Goal: Use online tool/utility: Utilize a website feature to perform a specific function

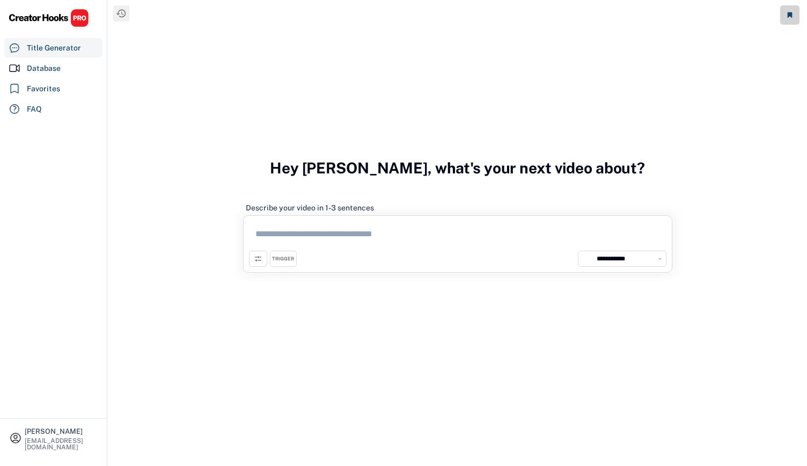
select select "**********"
click at [658, 258] on select "**********" at bounding box center [628, 258] width 70 height 11
click at [689, 136] on div "**********" at bounding box center [457, 233] width 699 height 466
click at [610, 260] on select "**********" at bounding box center [628, 258] width 70 height 11
click at [256, 259] on icon at bounding box center [258, 258] width 9 height 9
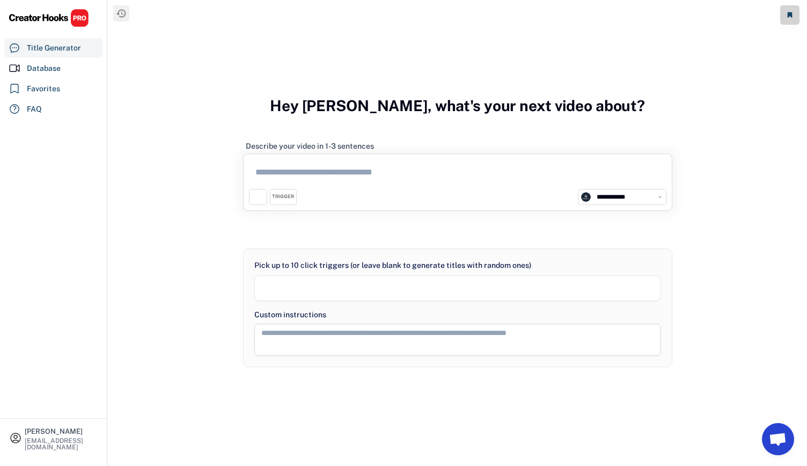
select select
click at [593, 209] on div "**********" at bounding box center [457, 181] width 429 height 57
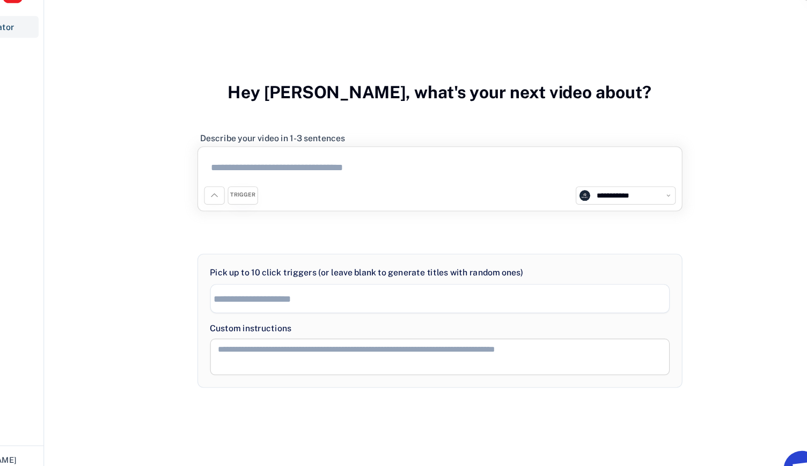
click at [667, 216] on div at bounding box center [457, 229] width 429 height 27
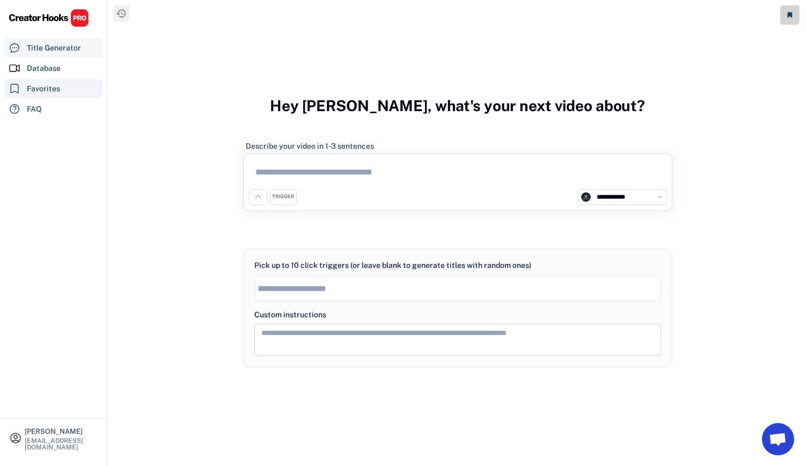
click at [47, 80] on div "Favorites" at bounding box center [53, 88] width 98 height 19
select select "******"
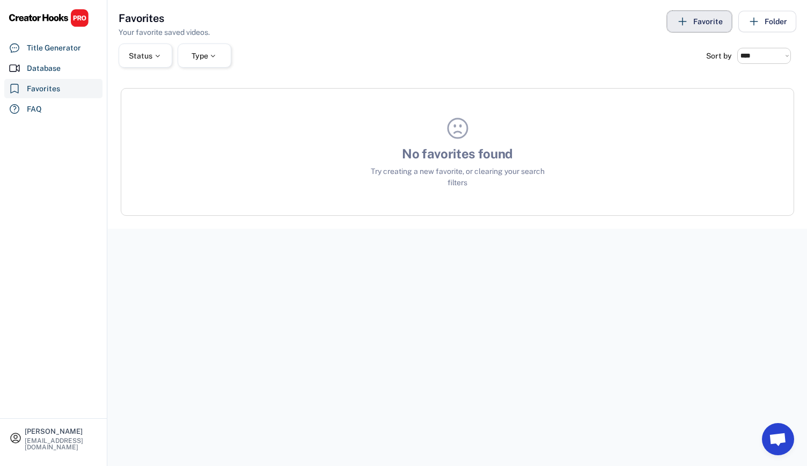
click at [687, 23] on icon at bounding box center [682, 21] width 13 height 13
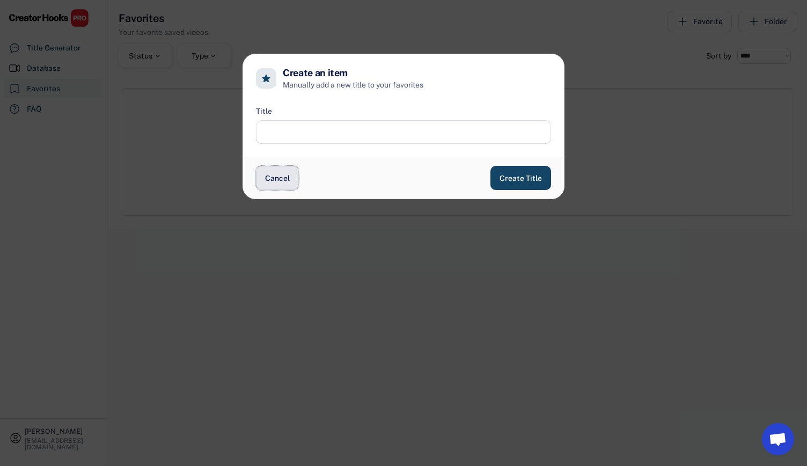
click at [268, 186] on button "Cancel" at bounding box center [277, 178] width 43 height 24
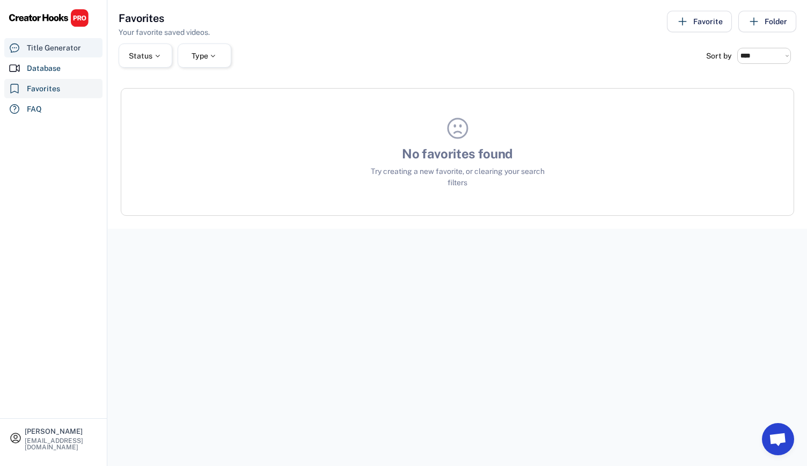
click at [75, 53] on div "Title Generator" at bounding box center [53, 47] width 98 height 19
select select
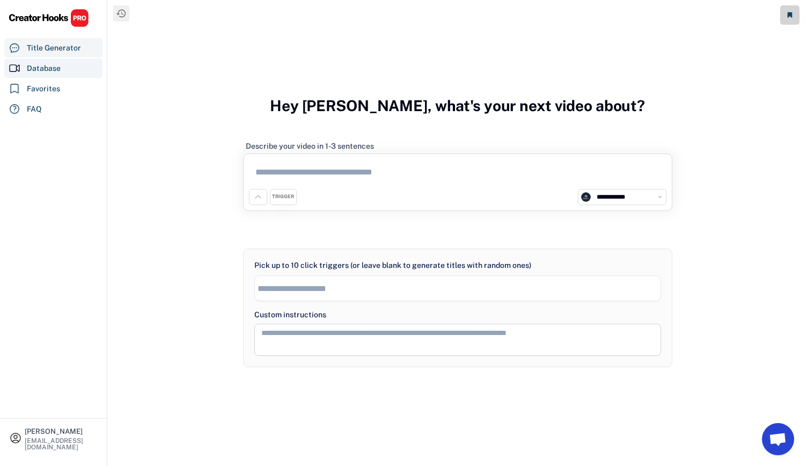
click at [57, 63] on div "Database" at bounding box center [44, 68] width 34 height 11
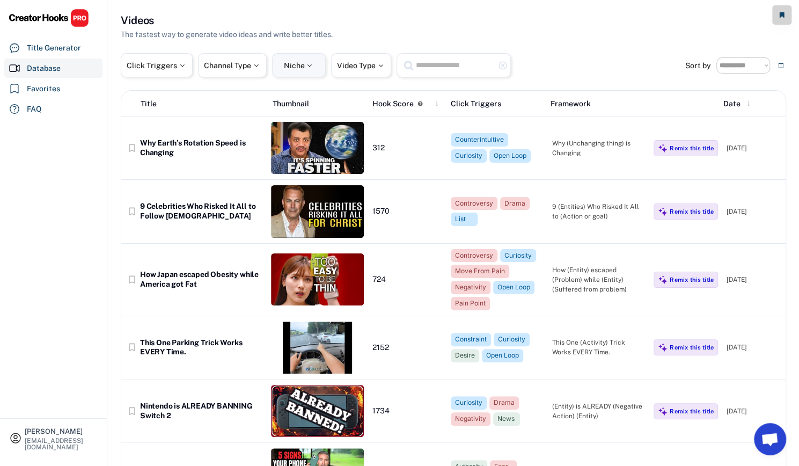
click at [301, 75] on div "Niche" at bounding box center [299, 65] width 54 height 24
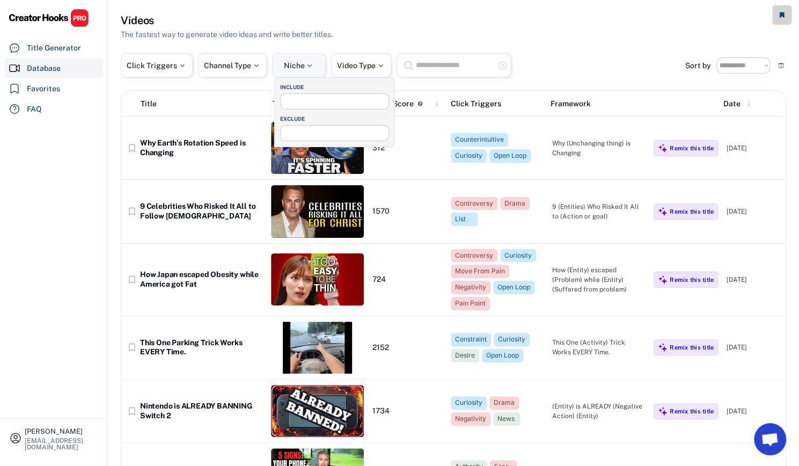
select select
click at [304, 104] on span at bounding box center [335, 99] width 108 height 11
type input "*"
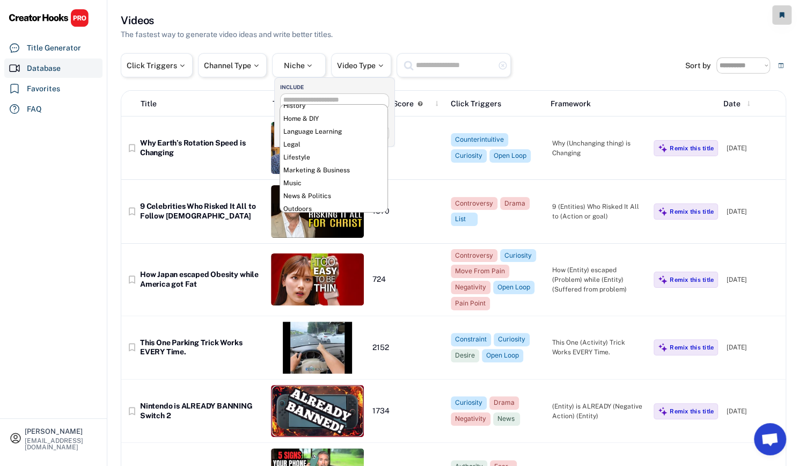
scroll to position [204, 0]
select select "**********"
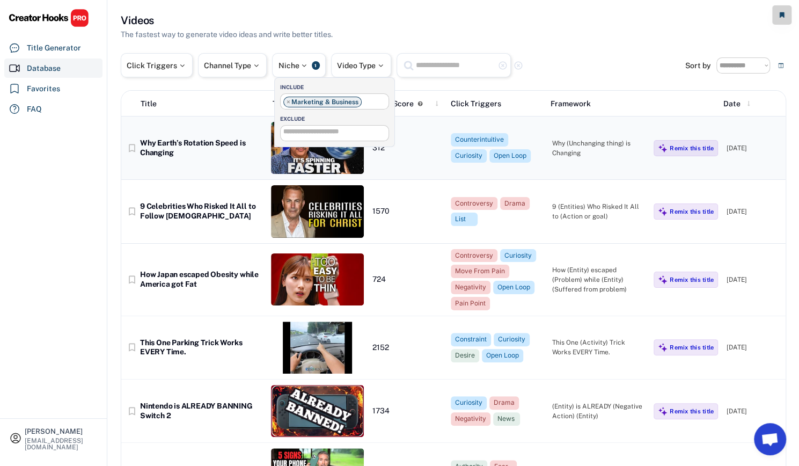
scroll to position [182, 0]
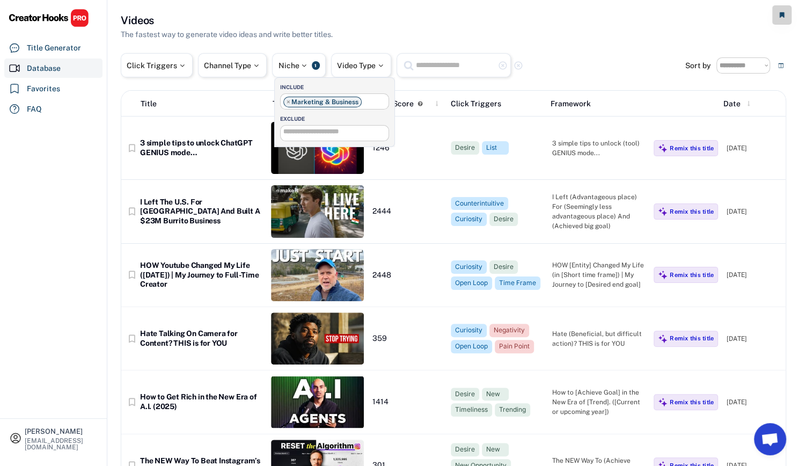
click at [366, 100] on input "search" at bounding box center [366, 100] width 5 height 7
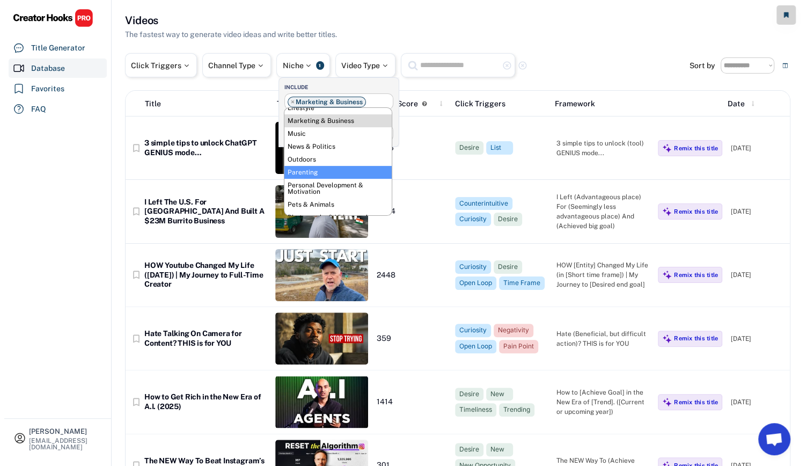
scroll to position [255, 0]
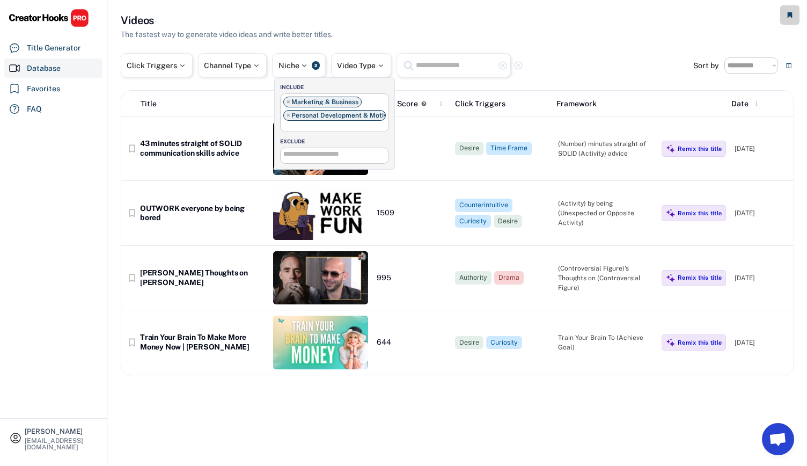
click at [336, 124] on ul "× Marketing & Business × Personal Development & Motivation" at bounding box center [335, 112] width 108 height 36
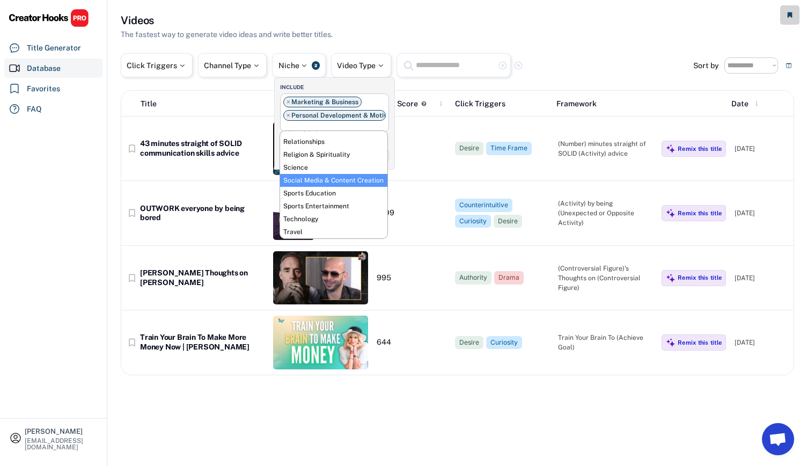
scroll to position [395, 0]
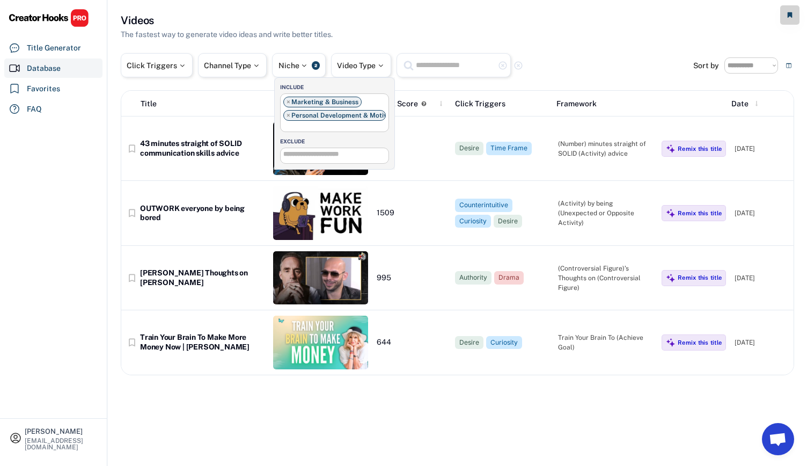
click at [392, 142] on div "EXCLUDE" at bounding box center [337, 141] width 114 height 8
click at [555, 47] on div "**********" at bounding box center [457, 194] width 673 height 362
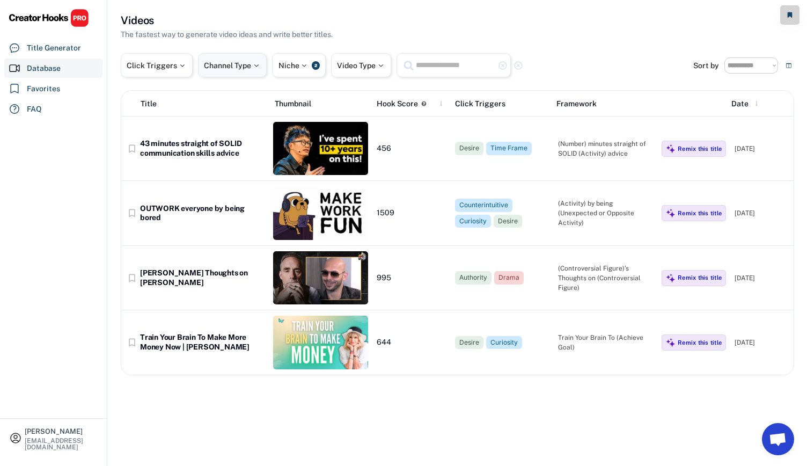
click at [256, 64] on div at bounding box center [256, 66] width 10 height 8
select select
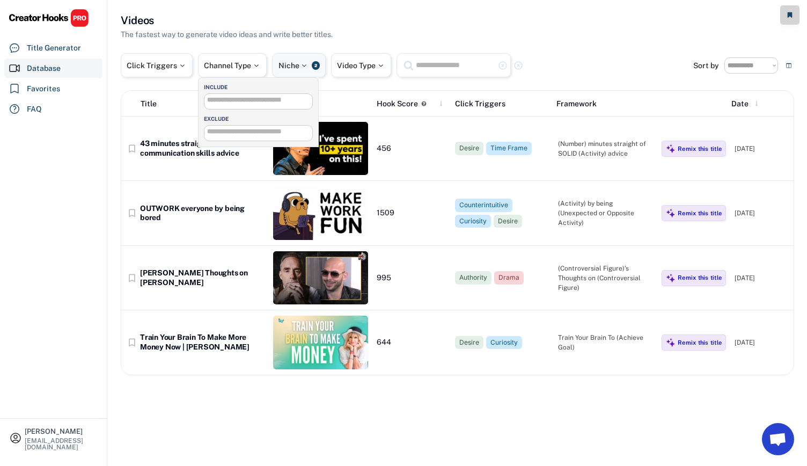
click at [297, 71] on div "Niche 2" at bounding box center [299, 65] width 54 height 24
select select "**********"
select select
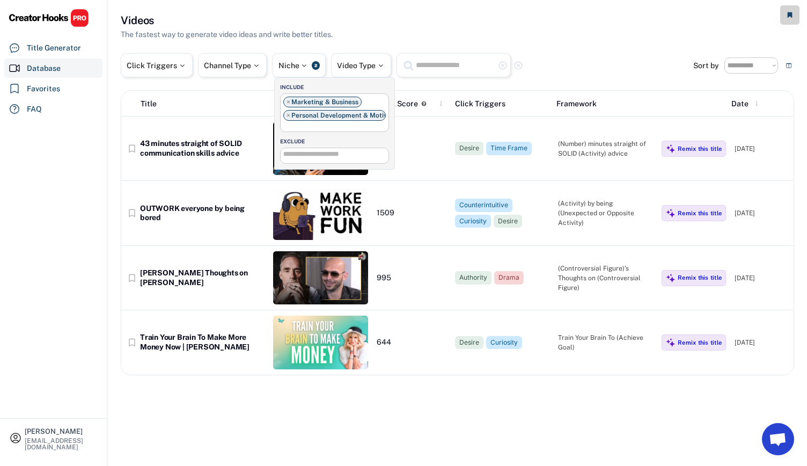
click at [286, 100] on span "×" at bounding box center [288, 102] width 4 height 6
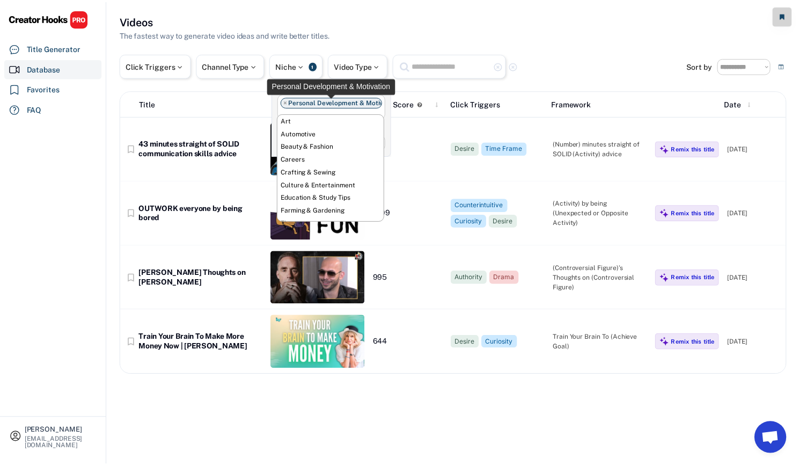
scroll to position [283, 0]
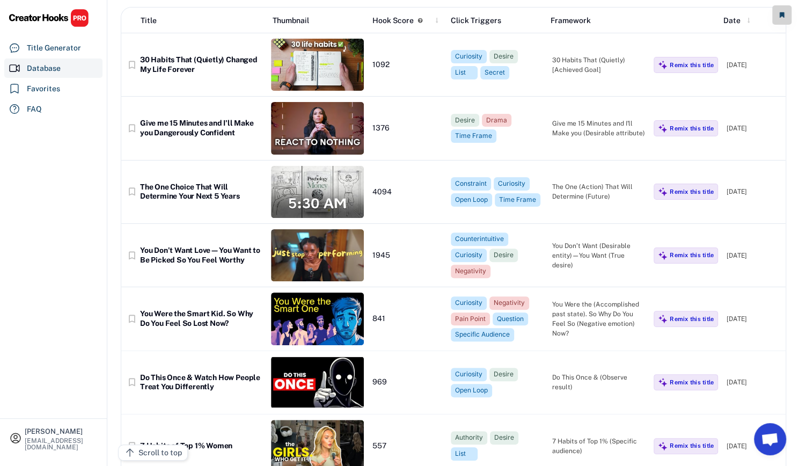
scroll to position [0, 0]
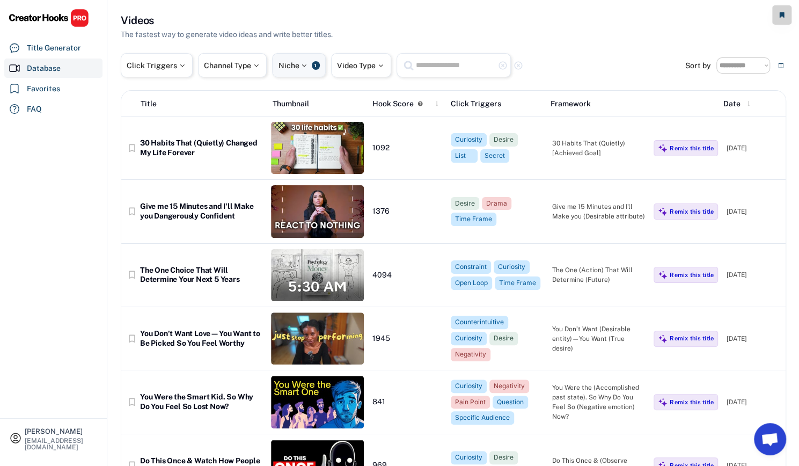
click at [303, 70] on div "Niche 1" at bounding box center [299, 65] width 54 height 24
select select "**********"
select select
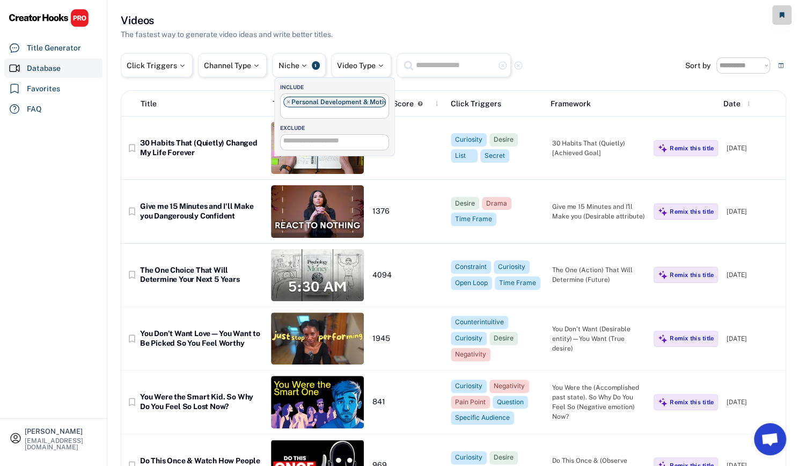
click at [286, 100] on span "×" at bounding box center [288, 102] width 4 height 6
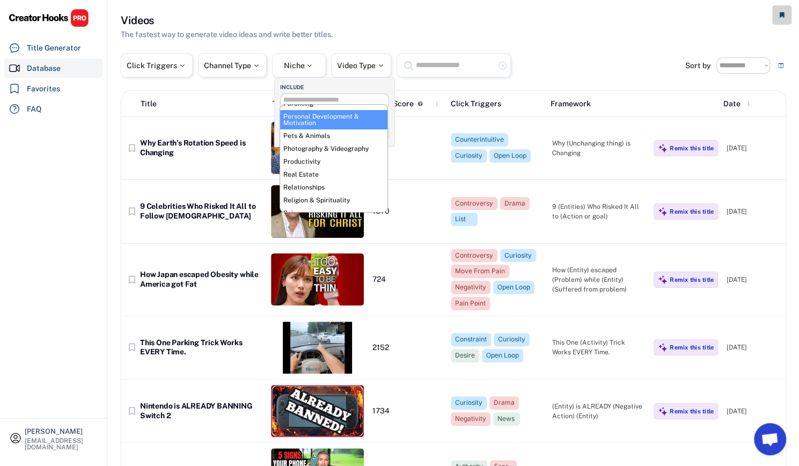
scroll to position [321, 0]
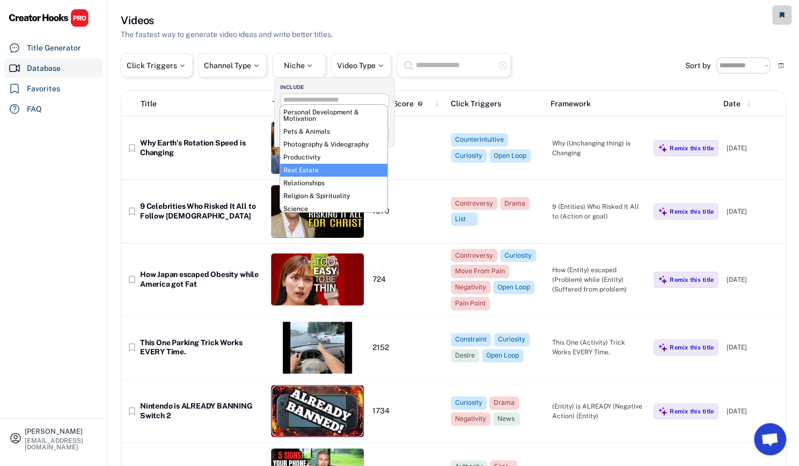
select select "**********"
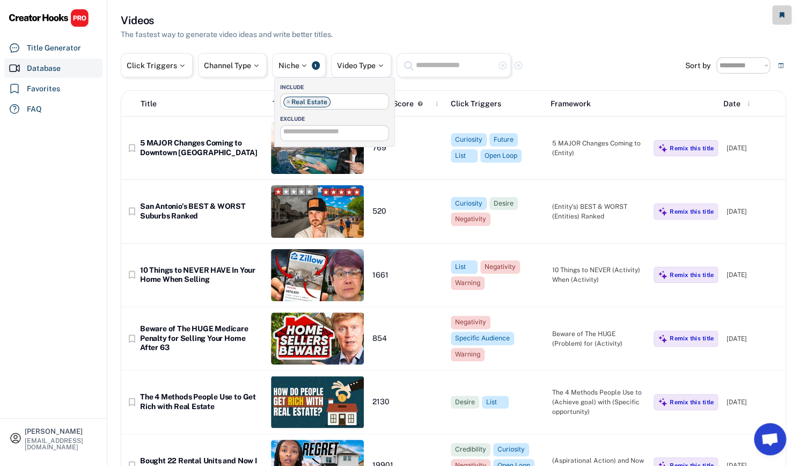
click at [99, 134] on div "[PERSON_NAME] [EMAIL_ADDRESS][DOMAIN_NAME] Title Generator Database Favorites F…" at bounding box center [53, 233] width 107 height 466
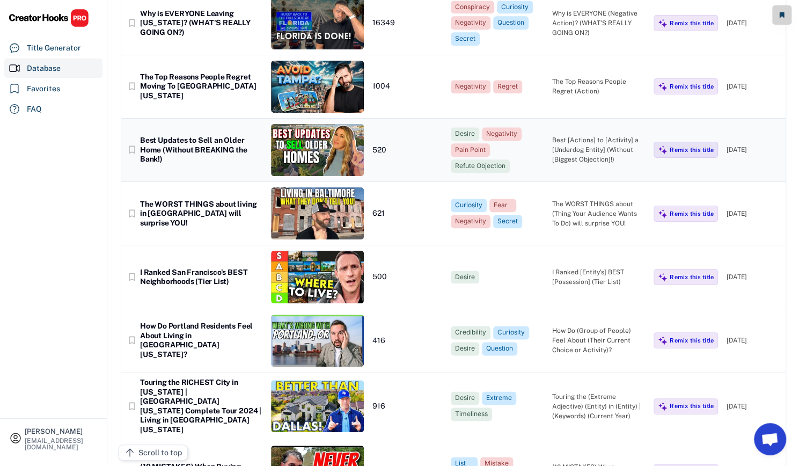
scroll to position [569, 0]
click at [36, 176] on div "[PERSON_NAME] [EMAIL_ADDRESS][DOMAIN_NAME] Title Generator Database Favorites F…" at bounding box center [53, 233] width 107 height 466
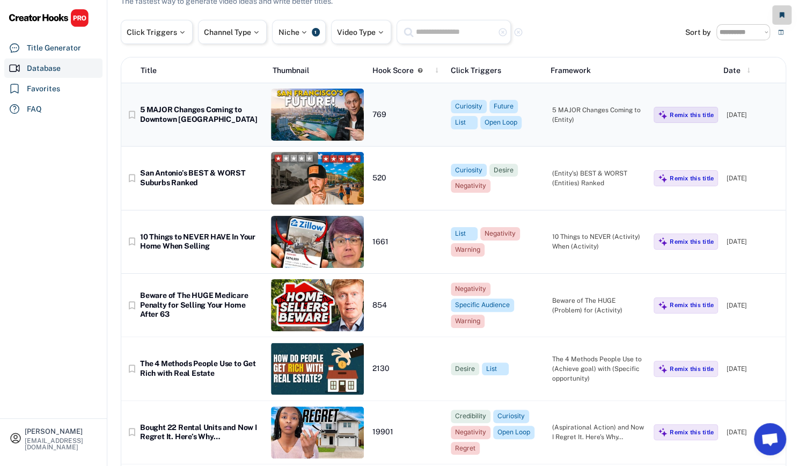
scroll to position [0, 0]
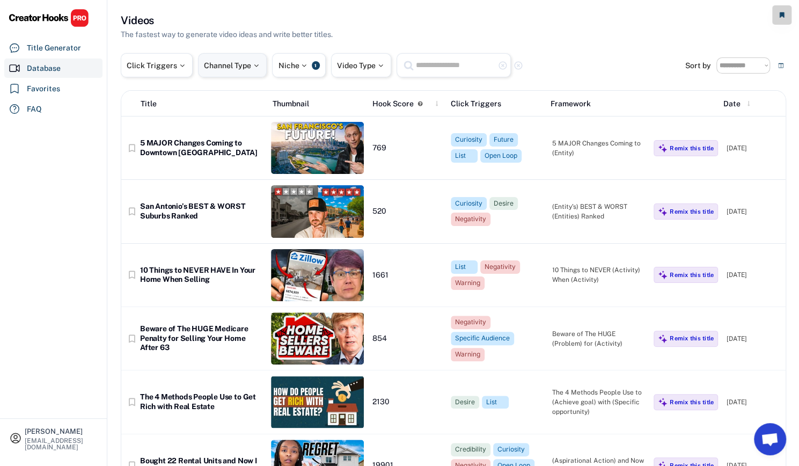
click at [257, 69] on div "Channel Type" at bounding box center [232, 65] width 69 height 24
select select
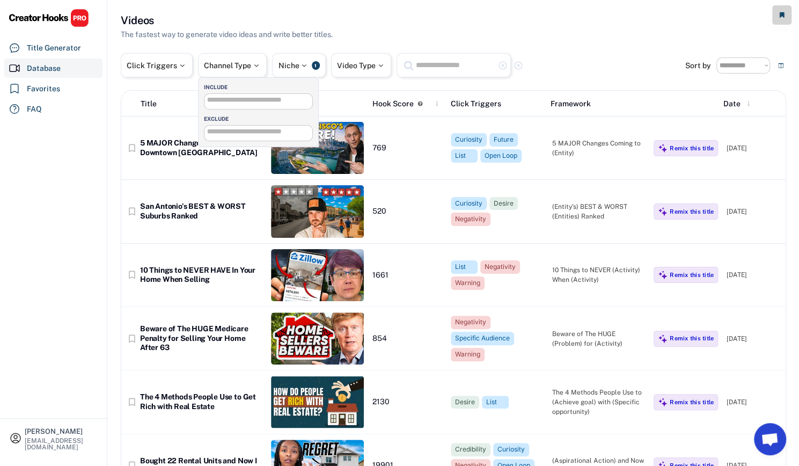
click at [252, 105] on span at bounding box center [258, 99] width 108 height 11
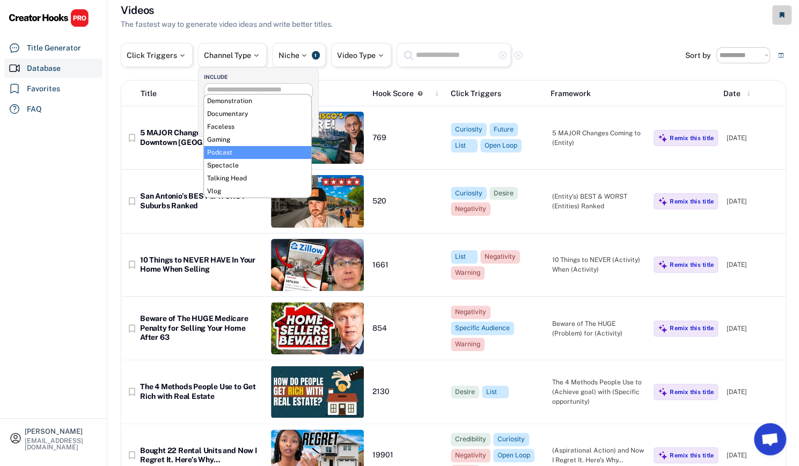
scroll to position [5, 0]
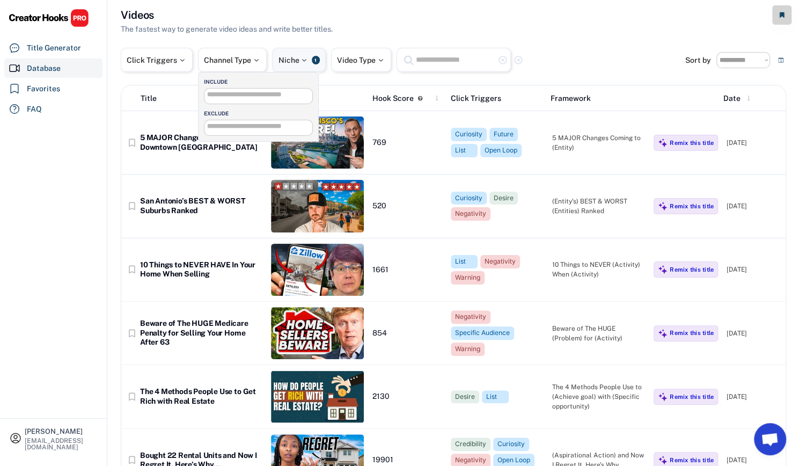
click at [297, 58] on div "Niche" at bounding box center [293, 60] width 31 height 8
select select "**********"
select select
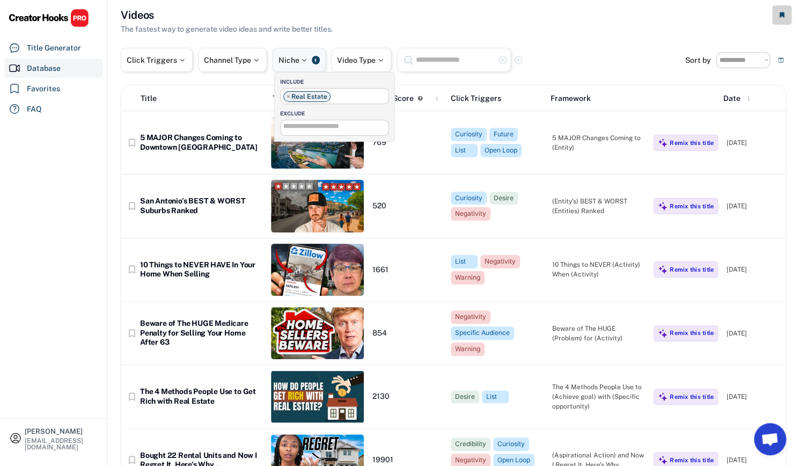
scroll to position [264, 0]
click at [289, 95] on span "×" at bounding box center [288, 96] width 4 height 6
select select
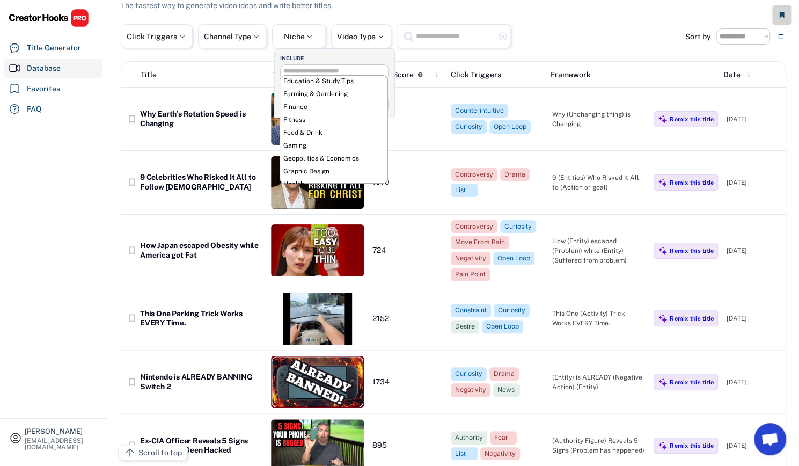
scroll to position [0, 0]
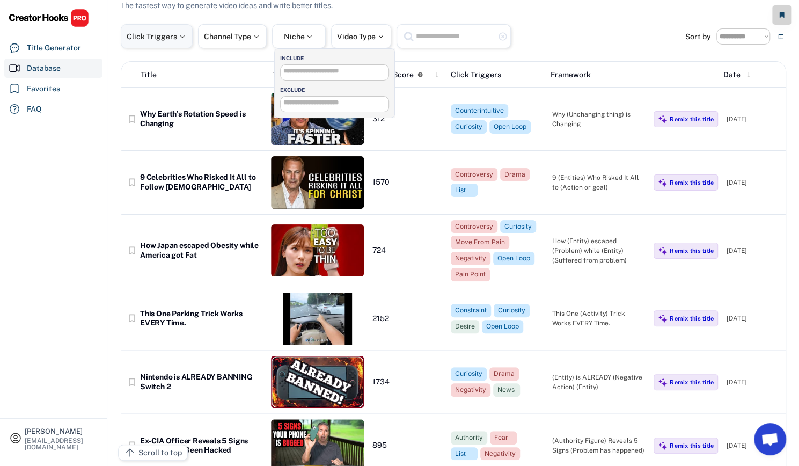
click at [185, 36] on div at bounding box center [182, 37] width 10 height 8
select select
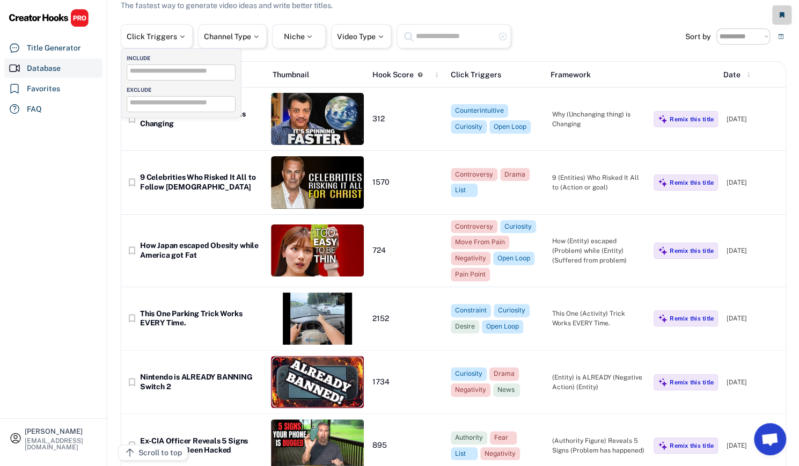
click at [180, 71] on input "search" at bounding box center [184, 71] width 108 height 7
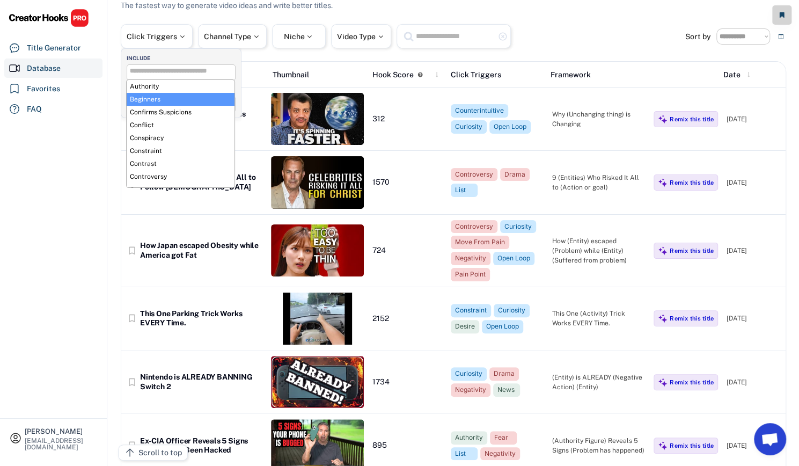
scroll to position [9, 0]
select select "**********"
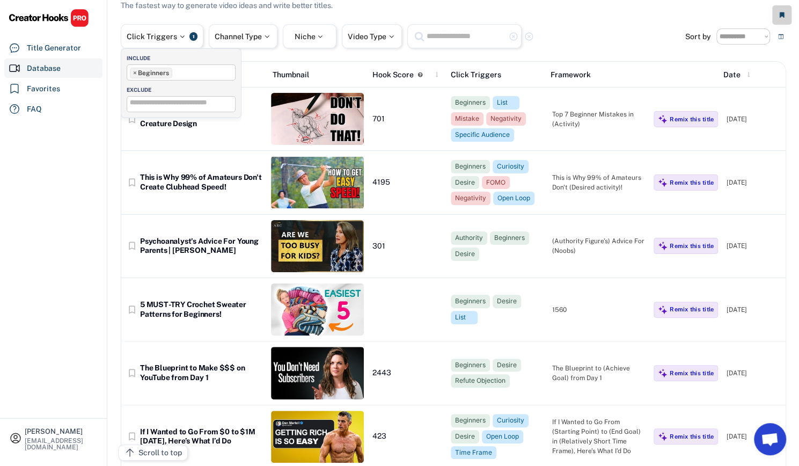
click at [189, 75] on ul "× Beginners" at bounding box center [181, 71] width 108 height 13
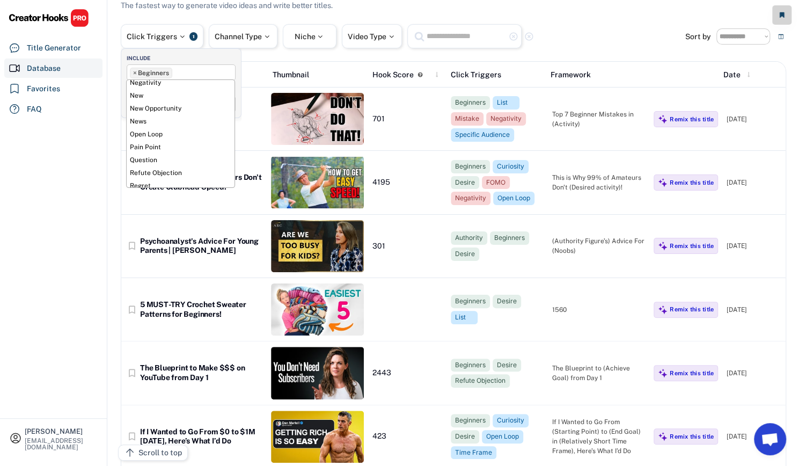
scroll to position [276, 0]
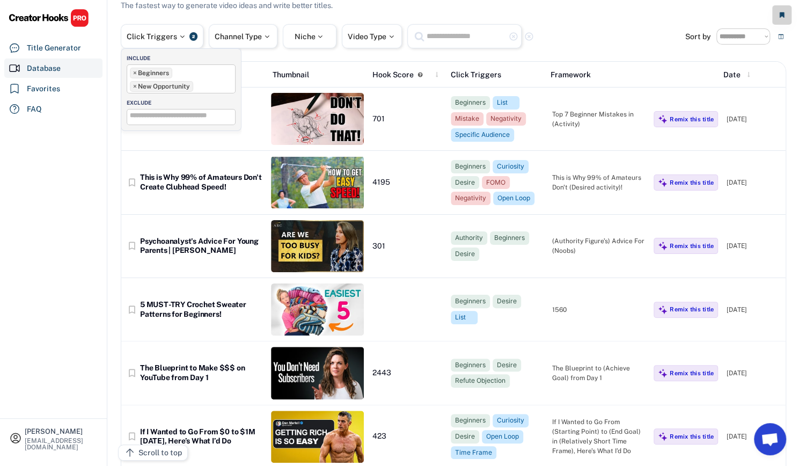
click at [203, 85] on ul "× Beginners × New Opportunity" at bounding box center [181, 78] width 108 height 27
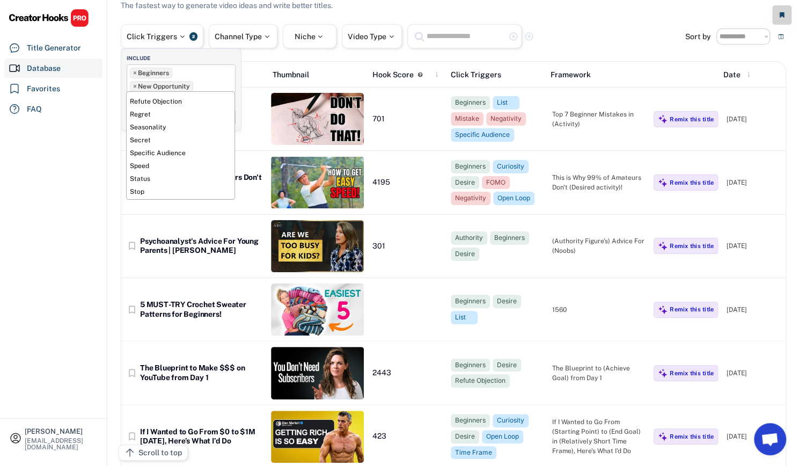
scroll to position [368, 0]
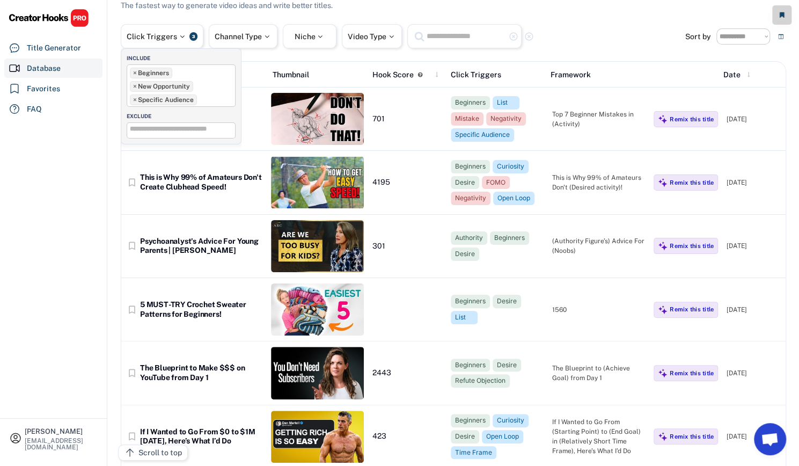
click at [208, 92] on ul "× Beginners × New Opportunity × Specific Audience" at bounding box center [181, 85] width 108 height 40
click at [156, 127] on input "search" at bounding box center [184, 129] width 108 height 7
click at [105, 142] on div "[PERSON_NAME] [EMAIL_ADDRESS][DOMAIN_NAME] Title Generator Database Favorites F…" at bounding box center [53, 233] width 107 height 466
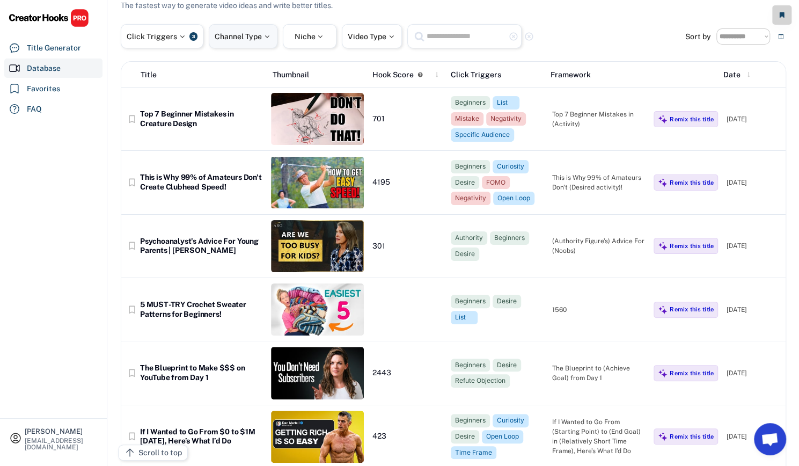
click at [237, 37] on div "Channel Type" at bounding box center [243, 37] width 57 height 8
select select
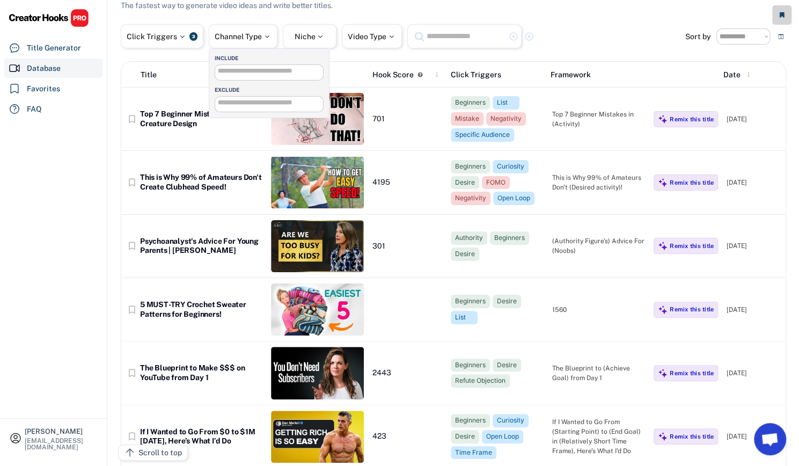
click at [244, 68] on input "search" at bounding box center [272, 71] width 108 height 7
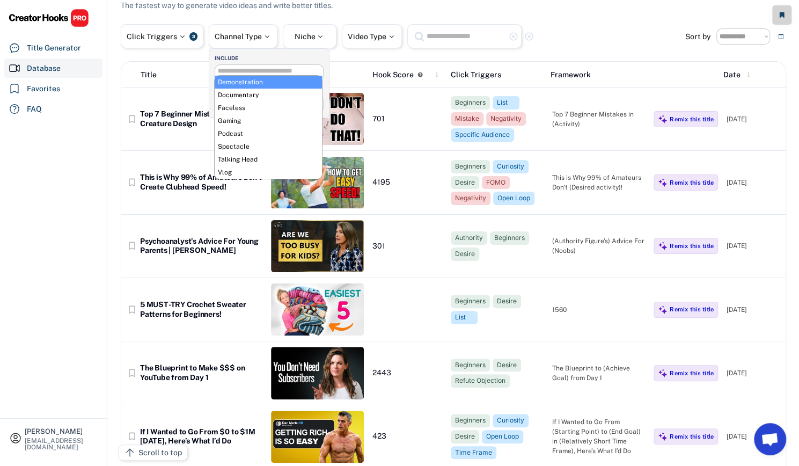
select select "**********"
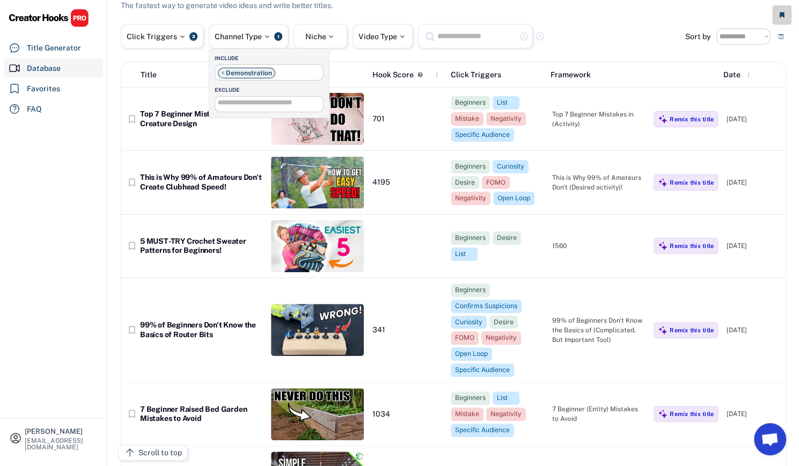
click at [282, 65] on ul "× Demonstration" at bounding box center [269, 71] width 108 height 13
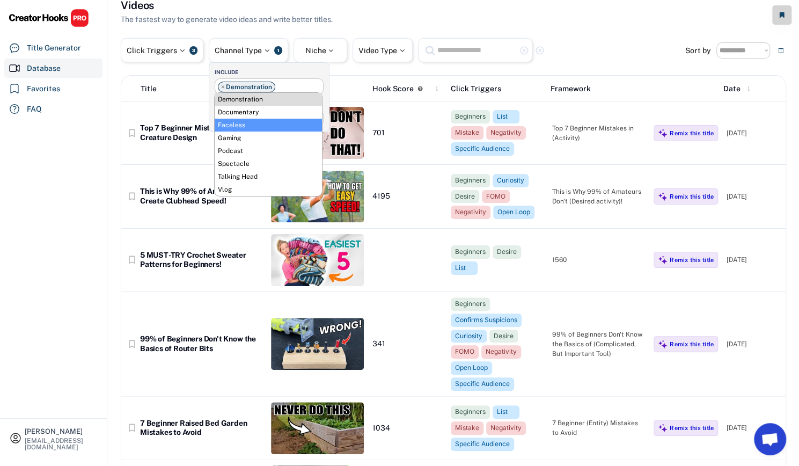
scroll to position [13, 0]
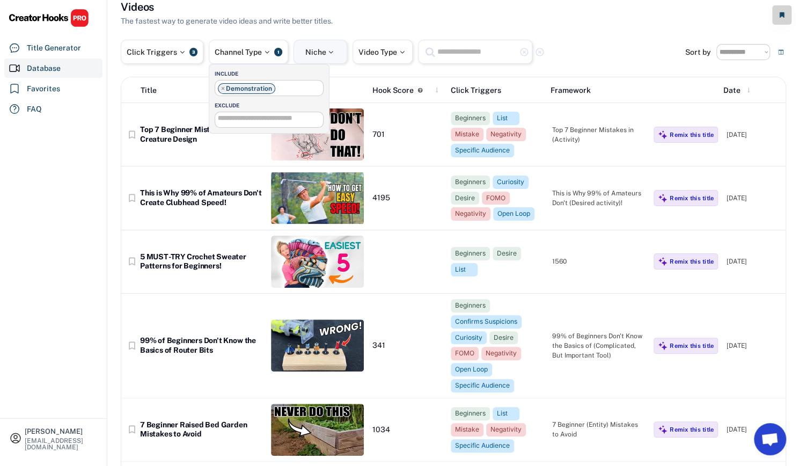
click at [308, 52] on div "Niche" at bounding box center [320, 52] width 31 height 8
select select
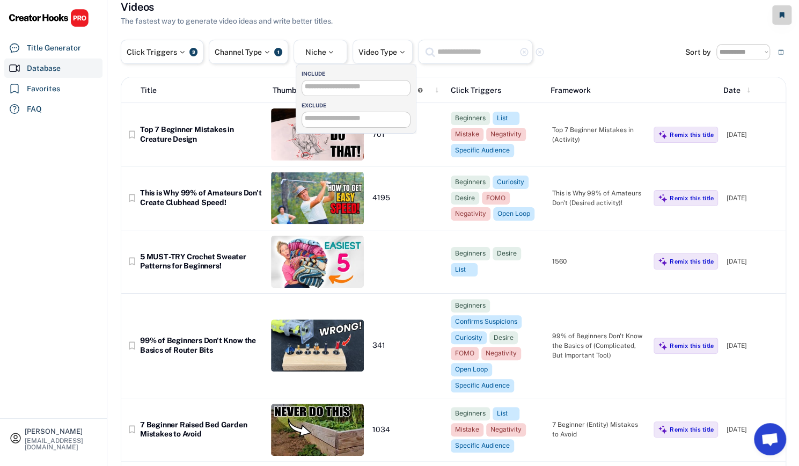
click at [325, 84] on input "search" at bounding box center [359, 86] width 108 height 7
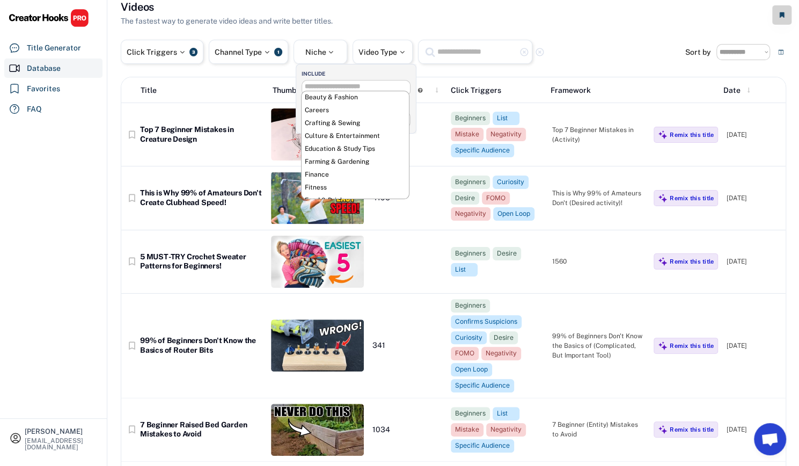
scroll to position [47, 0]
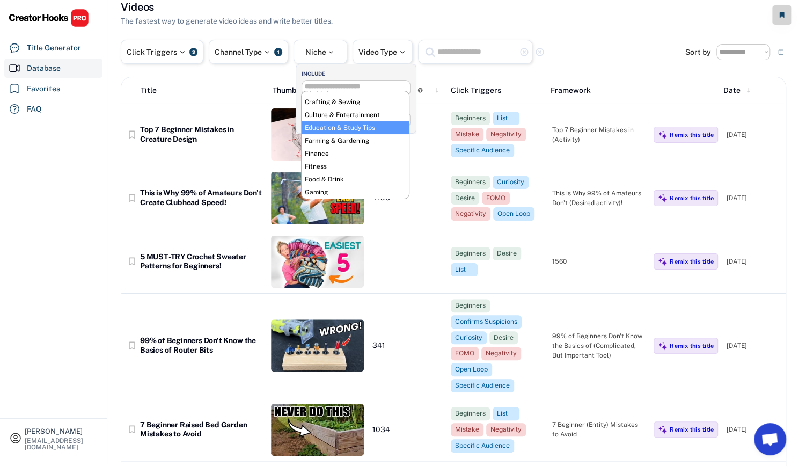
select select "**********"
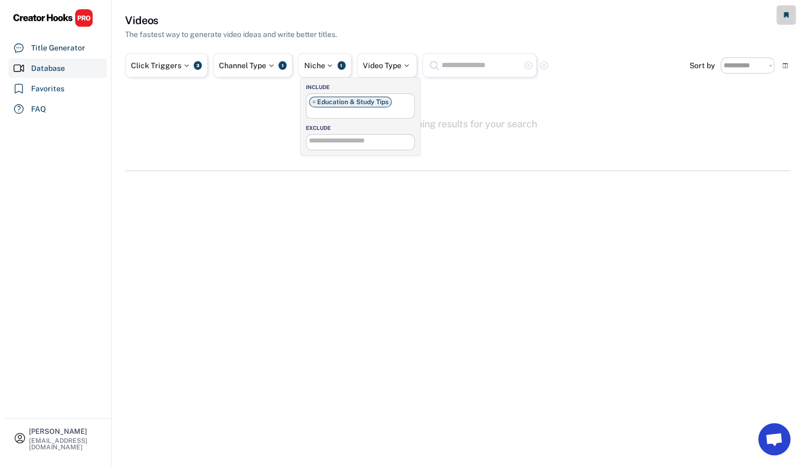
scroll to position [0, 0]
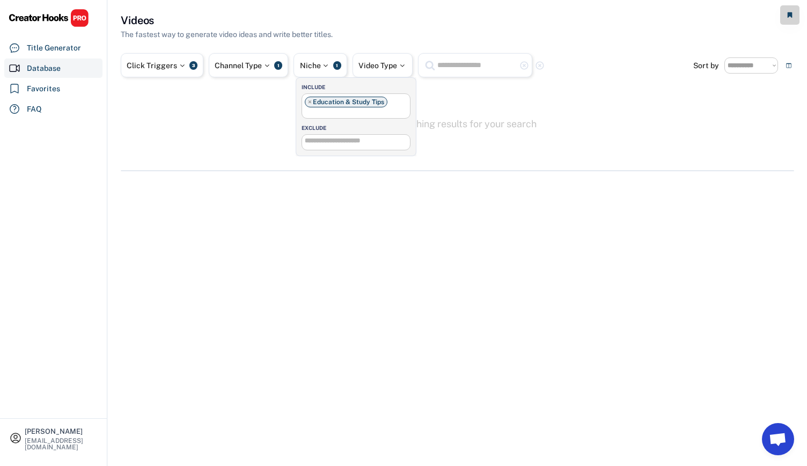
click at [391, 110] on li at bounding box center [356, 112] width 102 height 10
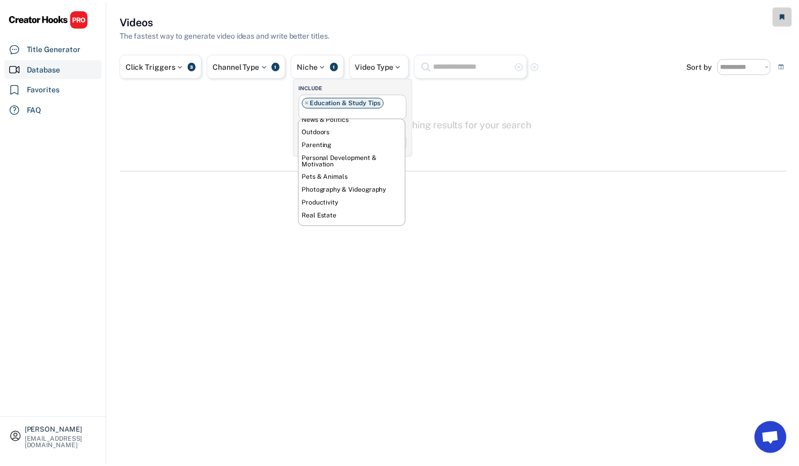
scroll to position [263, 0]
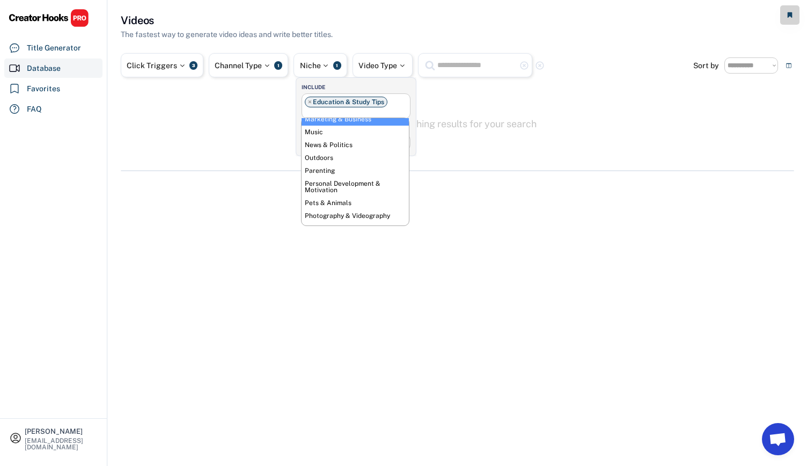
click at [308, 101] on span "×" at bounding box center [310, 102] width 4 height 6
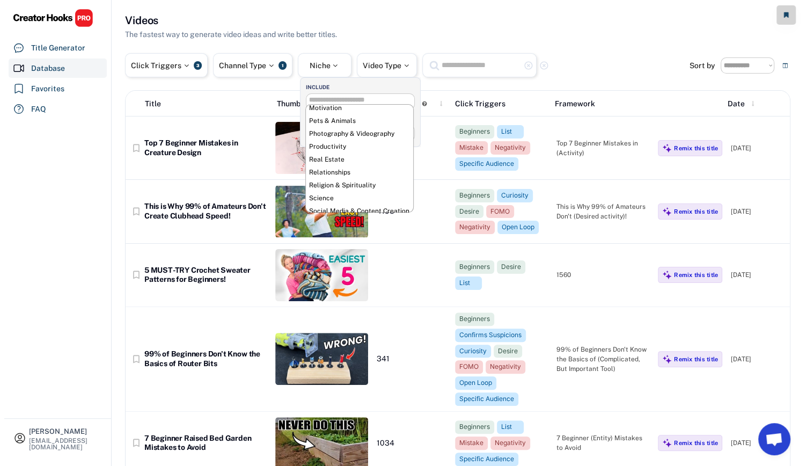
scroll to position [329, 0]
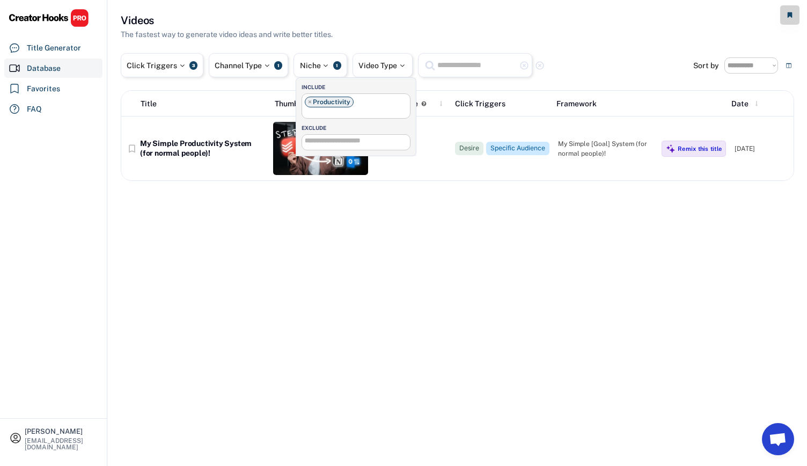
click at [367, 201] on div "**********" at bounding box center [457, 233] width 699 height 466
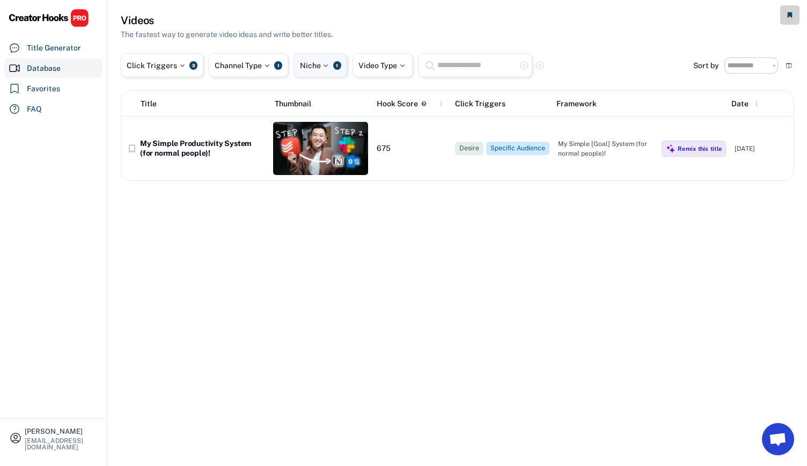
click at [337, 64] on div "1" at bounding box center [337, 65] width 8 height 9
select select "**********"
select select
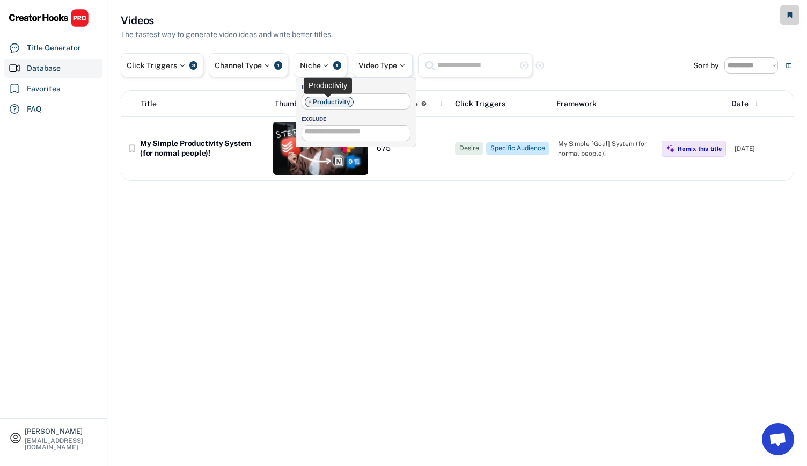
click at [306, 101] on li "× Productivity" at bounding box center [329, 102] width 49 height 11
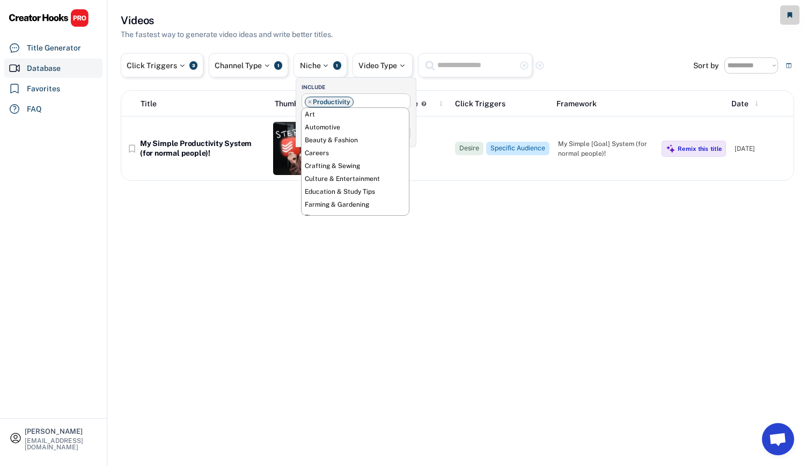
scroll to position [350, 0]
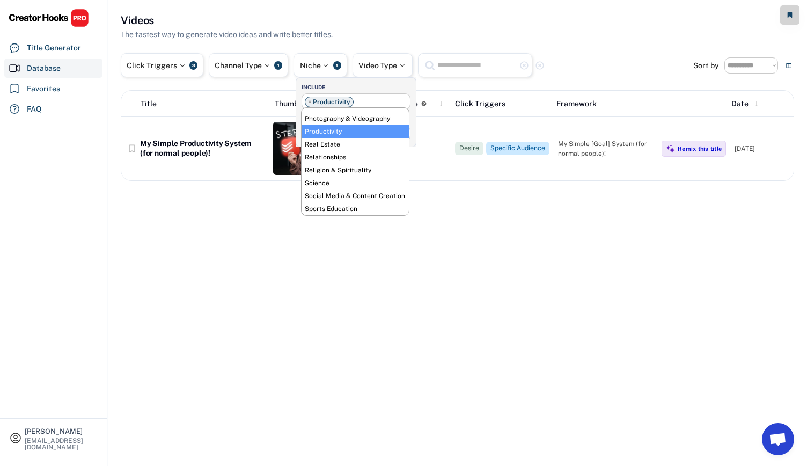
click at [308, 101] on span "×" at bounding box center [310, 102] width 4 height 6
select select
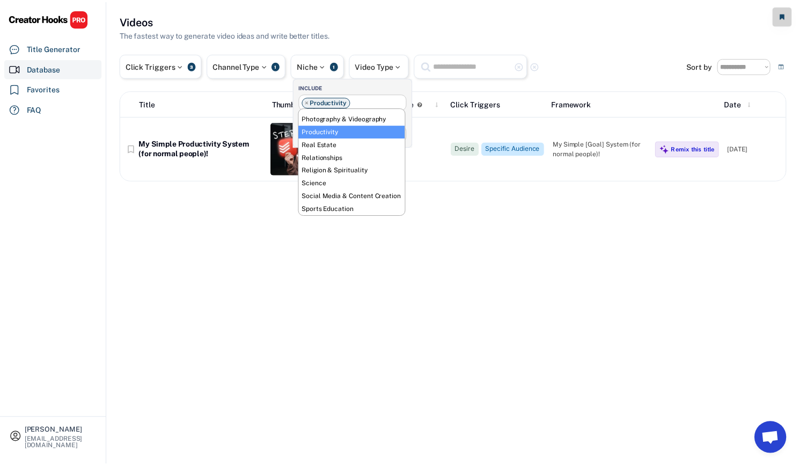
scroll to position [0, 0]
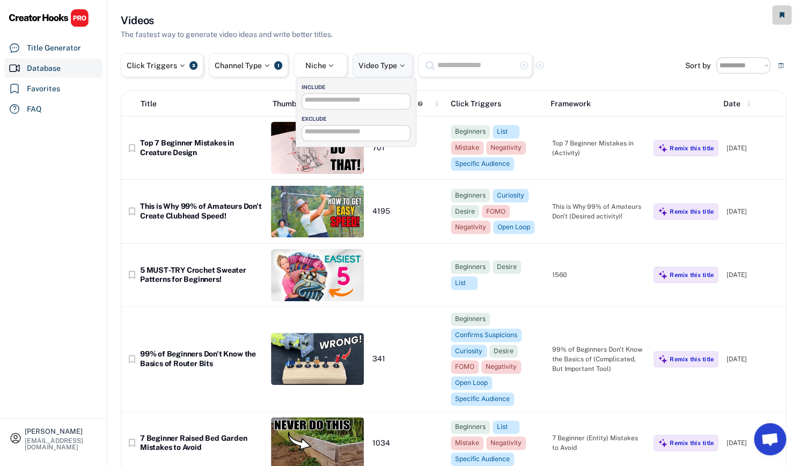
click at [364, 64] on div "Video Type" at bounding box center [382, 66] width 48 height 8
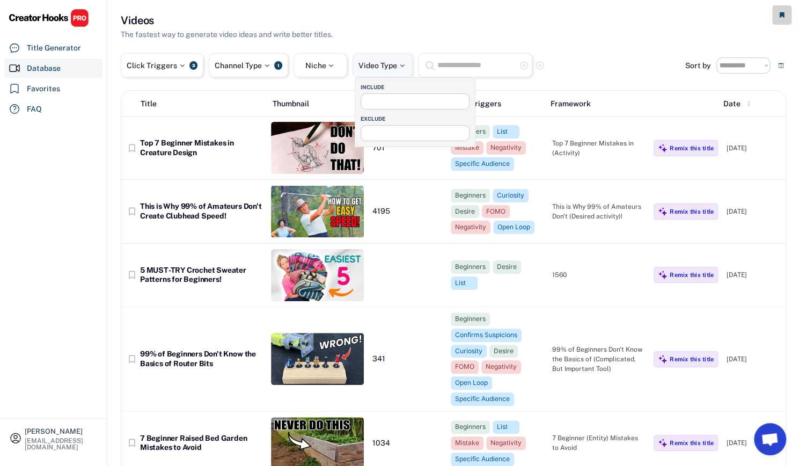
select select
click at [381, 99] on input "search" at bounding box center [418, 100] width 108 height 7
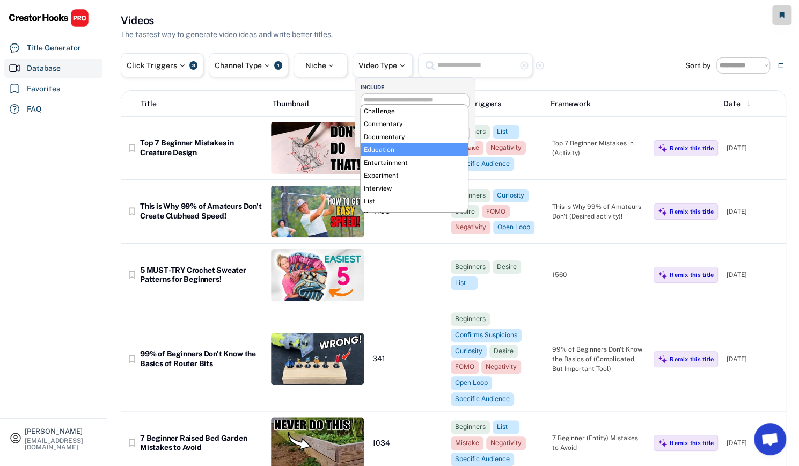
select select "**********"
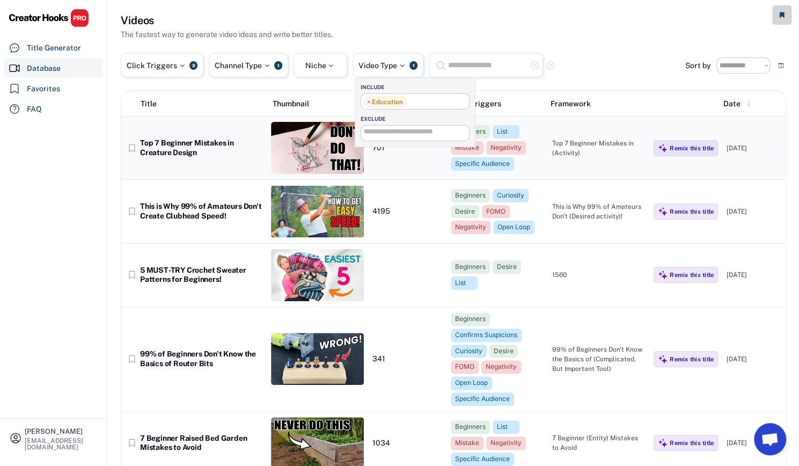
scroll to position [27, 0]
click at [32, 180] on div "[PERSON_NAME] [EMAIL_ADDRESS][DOMAIN_NAME] Title Generator Database Favorites F…" at bounding box center [53, 233] width 107 height 466
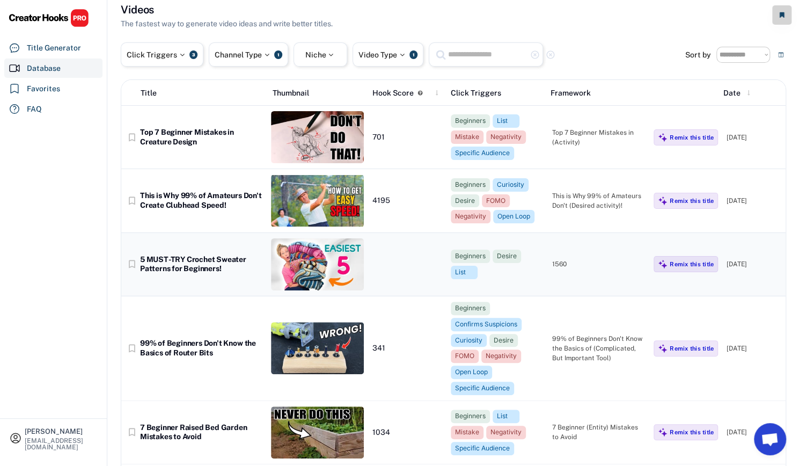
scroll to position [0, 0]
